Goal: Use online tool/utility: Utilize a website feature to perform a specific function

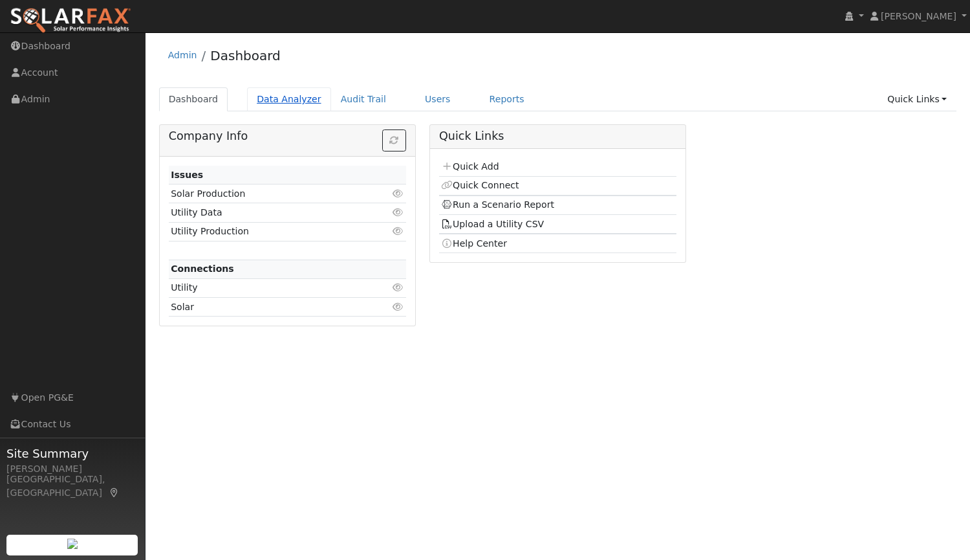
click at [281, 99] on link "Data Analyzer" at bounding box center [289, 99] width 84 height 24
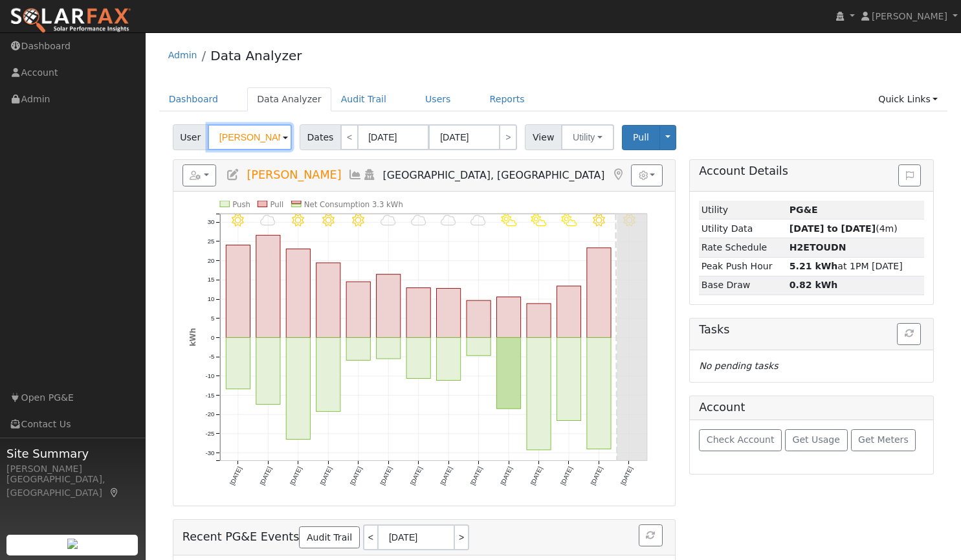
drag, startPoint x: 277, startPoint y: 136, endPoint x: 163, endPoint y: 128, distance: 114.2
click at [163, 128] on div "User [PERSON_NAME] Account Default Account Default Account [STREET_ADDRESS] Pri…" at bounding box center [553, 391] width 789 height 542
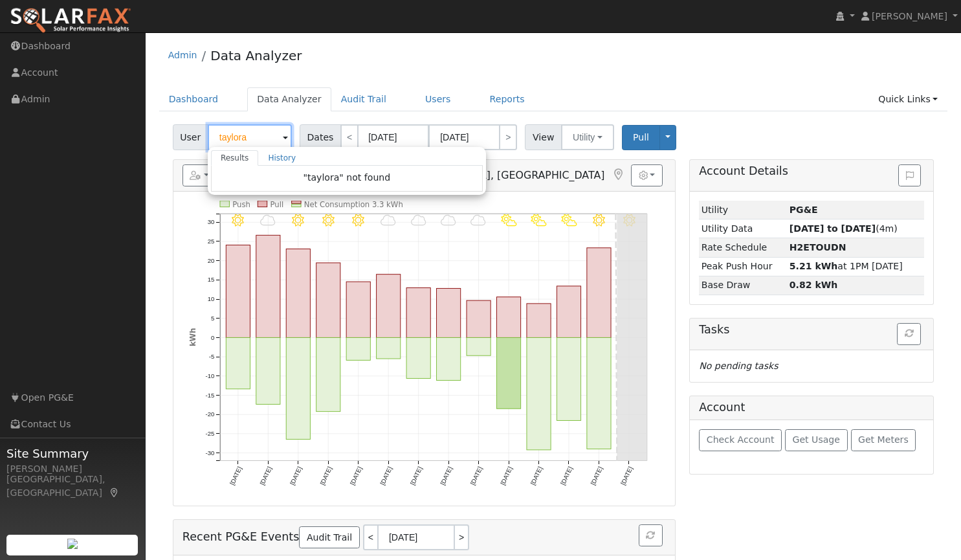
click at [243, 141] on input "taylora" at bounding box center [250, 137] width 84 height 26
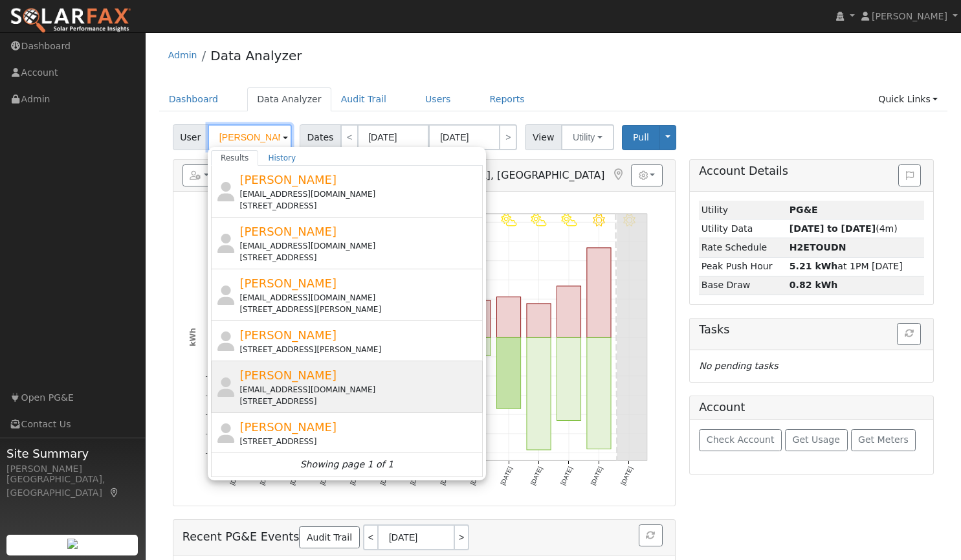
scroll to position [27, 0]
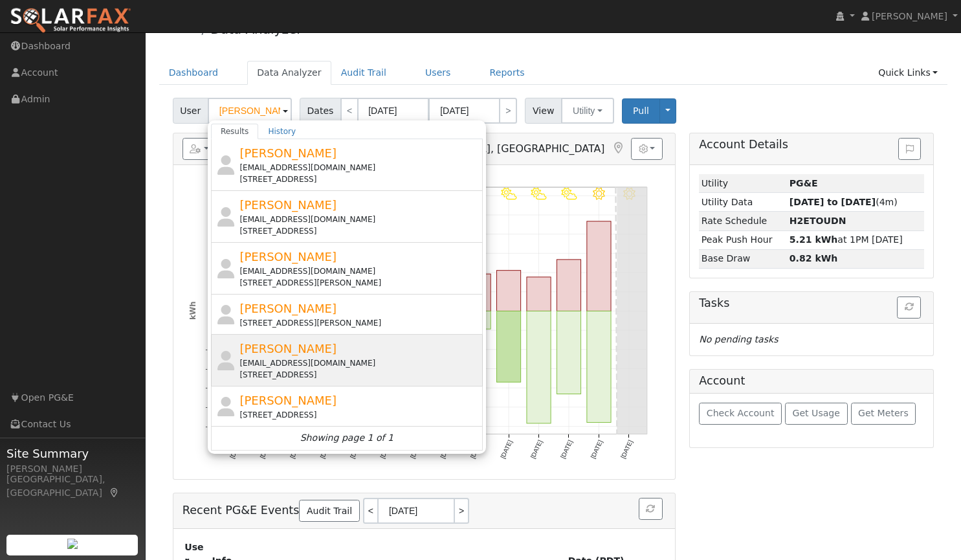
click at [302, 409] on div "[STREET_ADDRESS]" at bounding box center [359, 415] width 240 height 12
type input "[PERSON_NAME]"
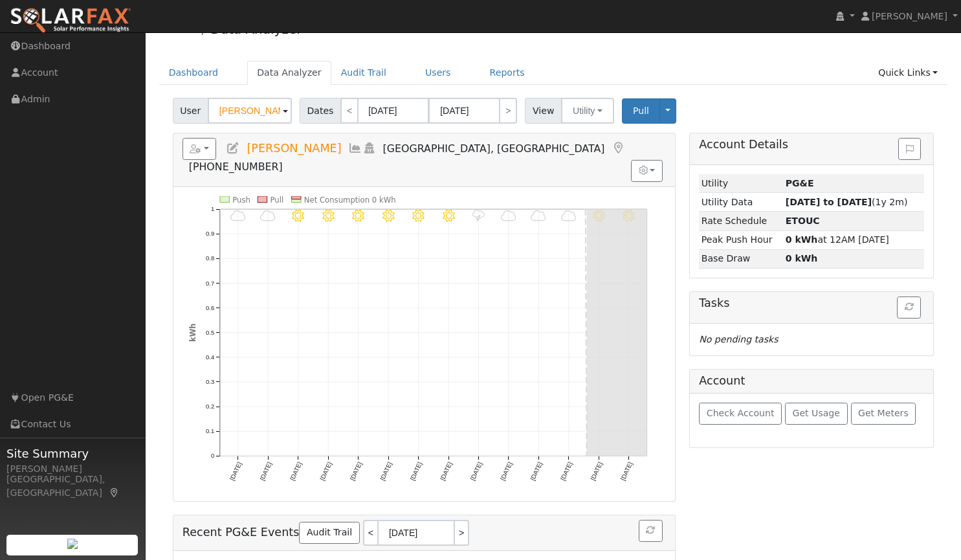
scroll to position [0, 0]
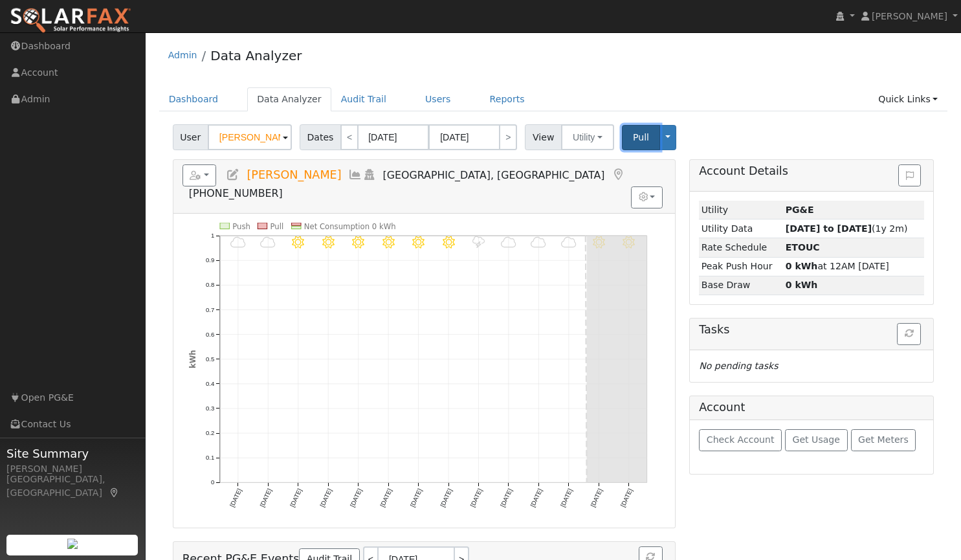
click at [627, 149] on button "Pull" at bounding box center [641, 137] width 38 height 25
